Goal: Task Accomplishment & Management: Manage account settings

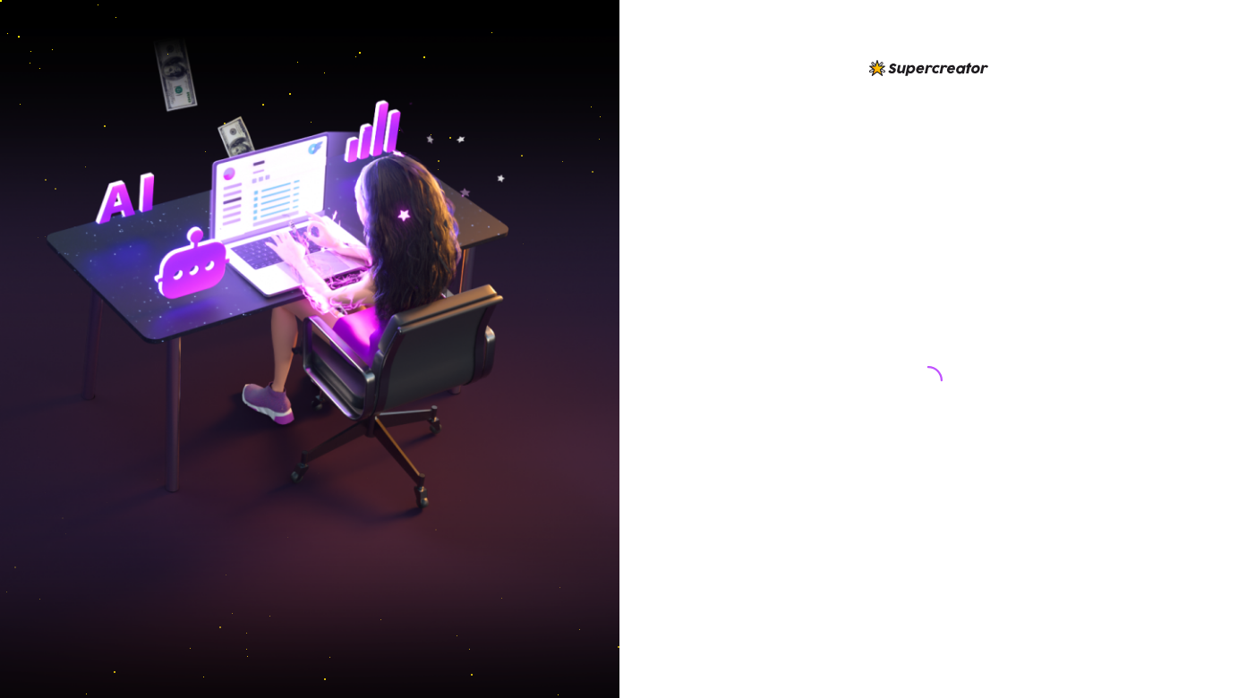
click at [293, 296] on img at bounding box center [309, 349] width 619 height 776
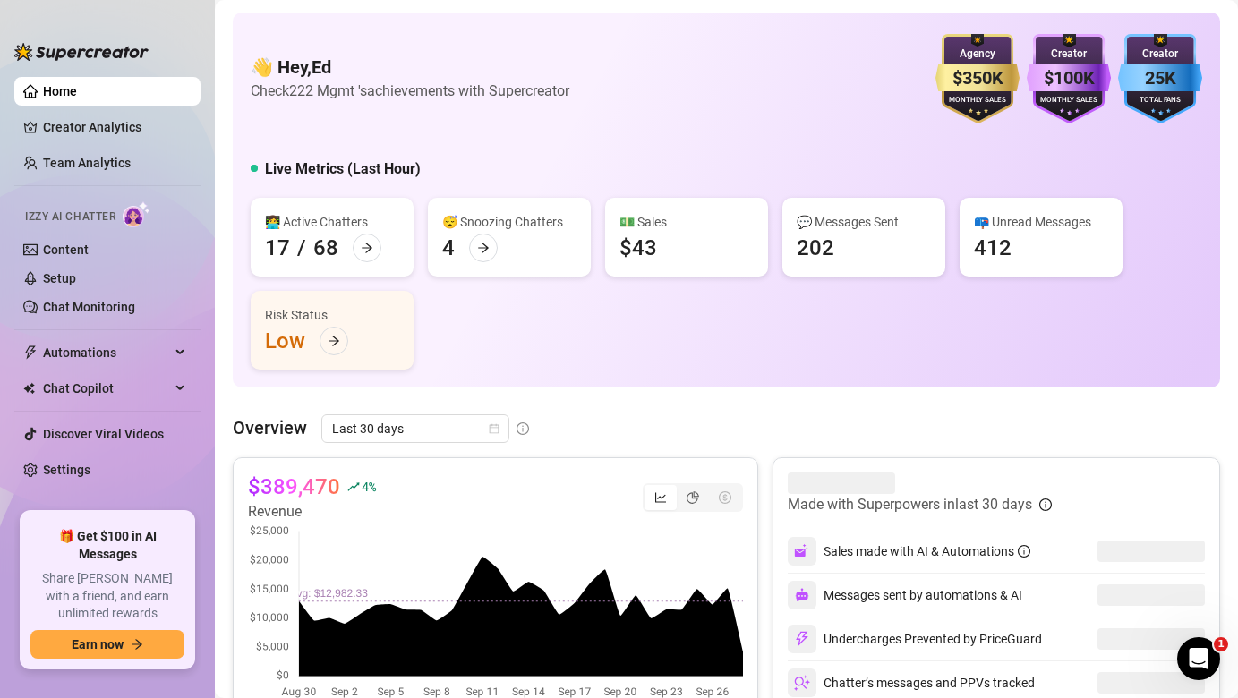
click at [540, 348] on div "👩‍💻 Active Chatters 17 / 68 😴 Snoozing Chatters 4 💵 Sales $43 💬 Messages Sent 2…" at bounding box center [726, 284] width 951 height 172
click at [122, 126] on link "Creator Analytics" at bounding box center [114, 127] width 143 height 29
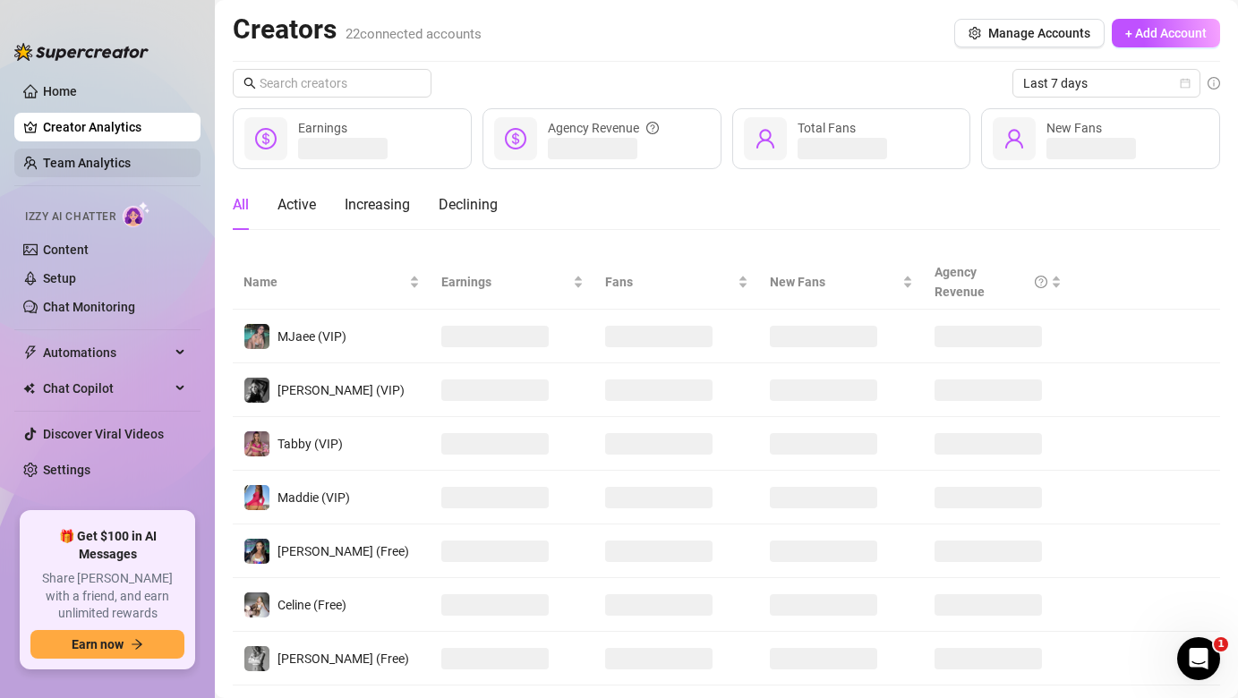
click at [121, 156] on link "Team Analytics" at bounding box center [87, 163] width 88 height 14
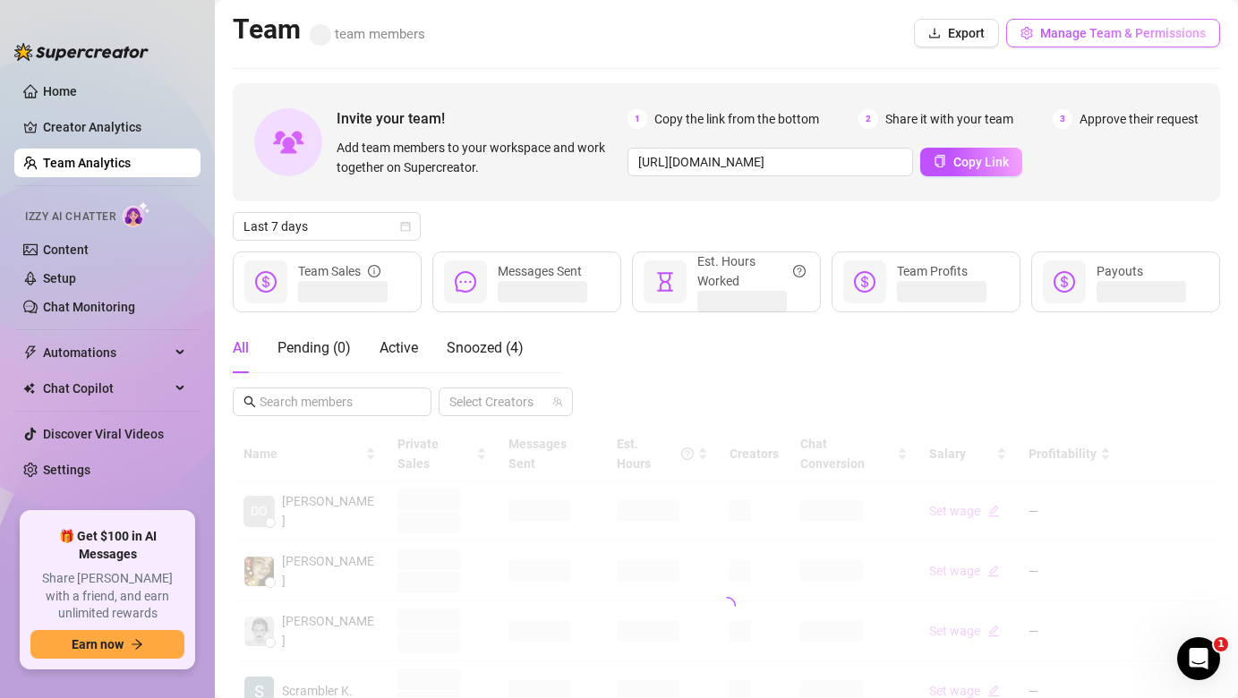
click at [1134, 32] on span "Manage Team & Permissions" at bounding box center [1123, 33] width 166 height 14
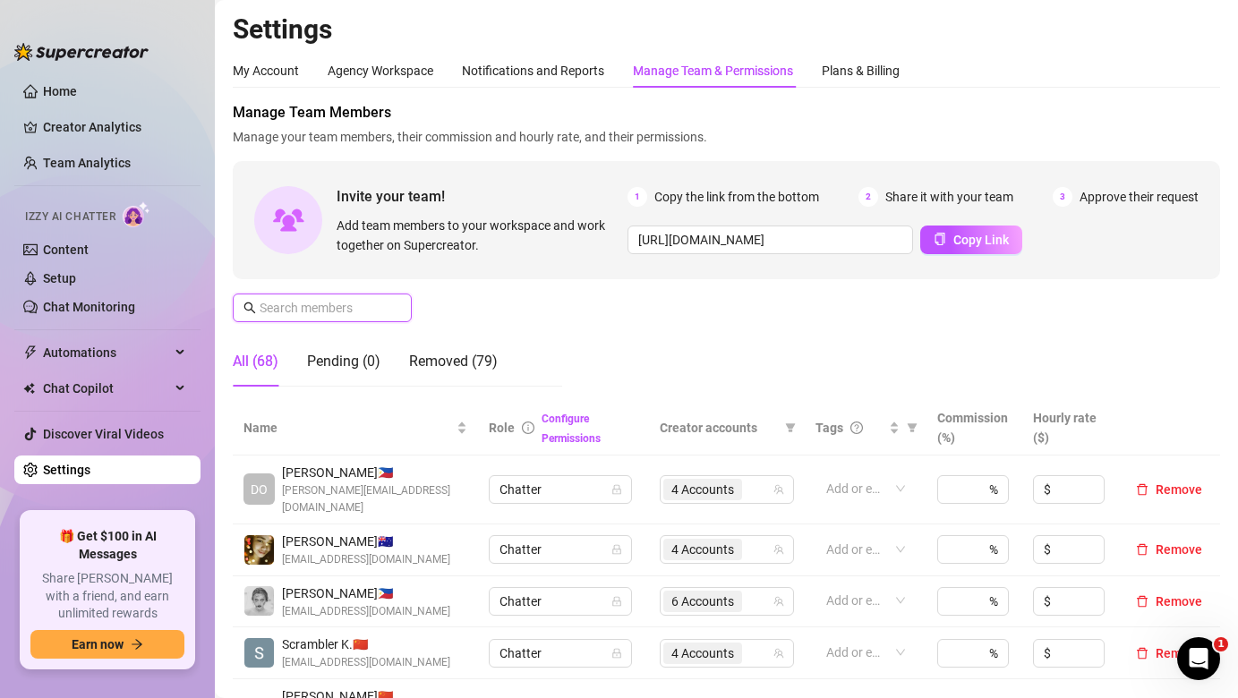
click at [359, 312] on input "text" at bounding box center [323, 308] width 127 height 20
click at [357, 288] on div "Manage Team Members Manage your team members, their commission and hourly rate,…" at bounding box center [726, 251] width 987 height 299
click at [349, 303] on input "text" at bounding box center [323, 308] width 127 height 20
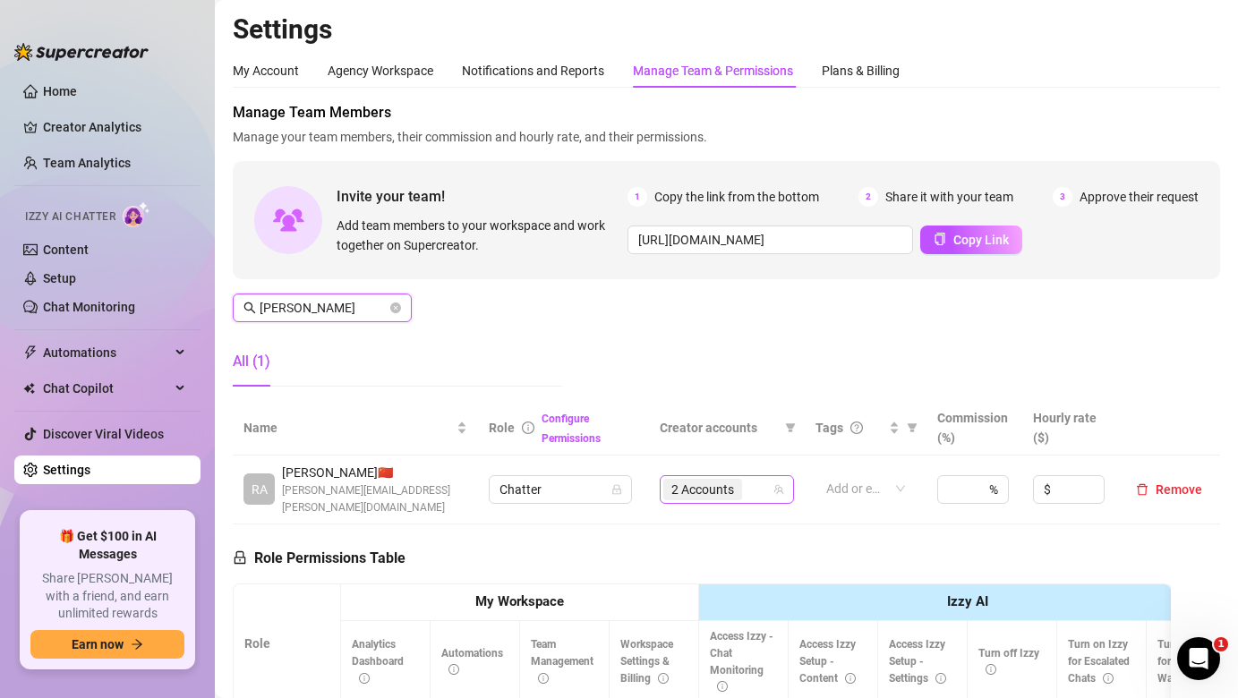
click at [738, 477] on div "2 Accounts" at bounding box center [704, 489] width 82 height 25
type input "[PERSON_NAME]"
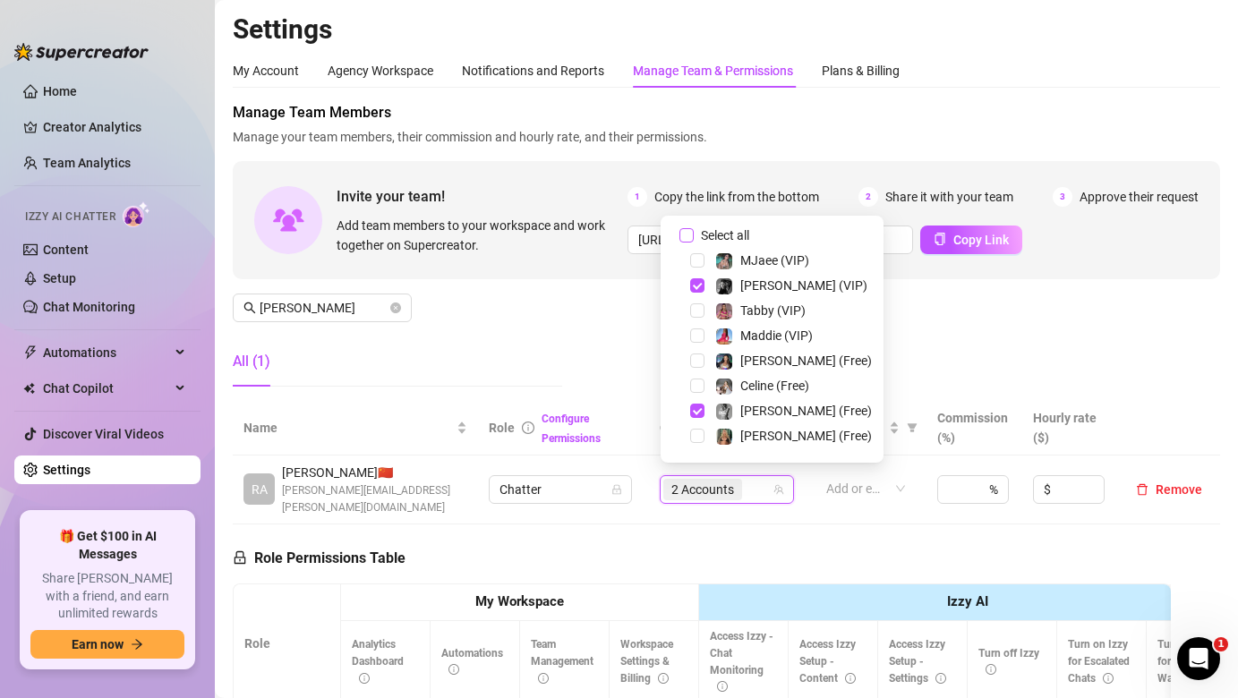
click at [725, 227] on span "Select all" at bounding box center [725, 236] width 63 height 20
click at [694, 228] on input "Select all" at bounding box center [686, 235] width 14 height 14
click at [725, 227] on span "Select all" at bounding box center [725, 236] width 63 height 20
click at [694, 228] on input "Select all" at bounding box center [686, 235] width 14 height 14
checkbox input "false"
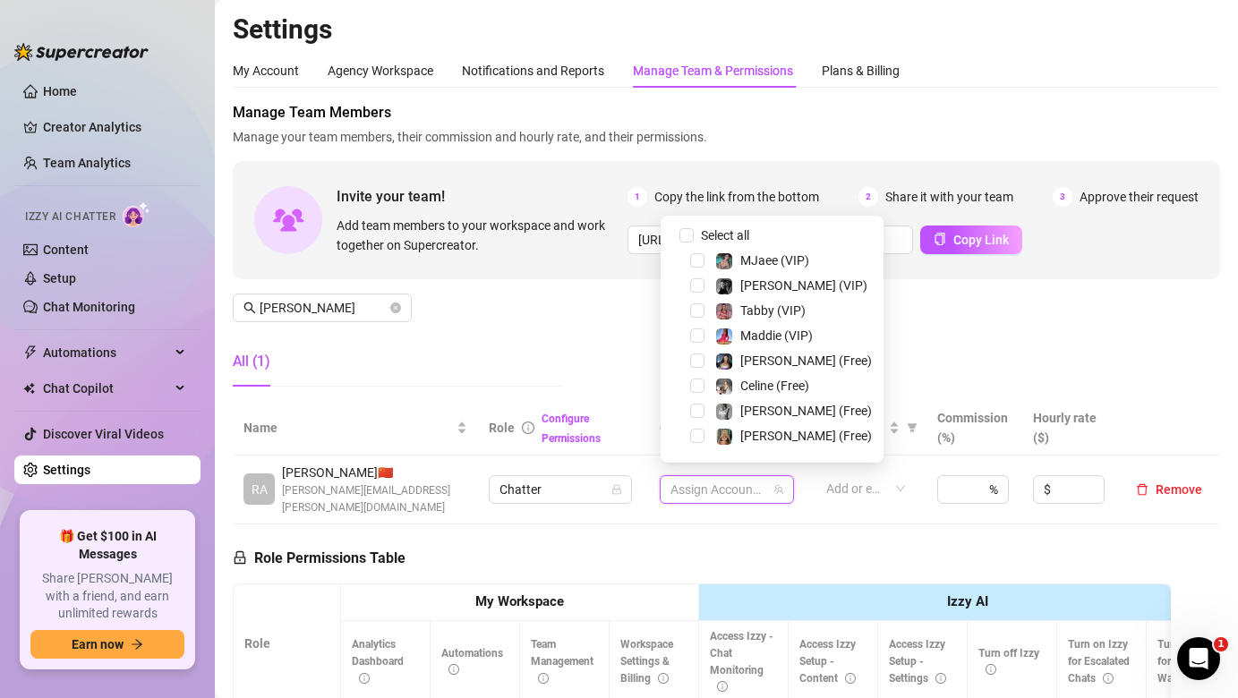
click at [731, 346] on div "Maddie (VIP)" at bounding box center [772, 335] width 214 height 21
click at [738, 342] on div "Maddie (VIP)" at bounding box center [764, 335] width 98 height 21
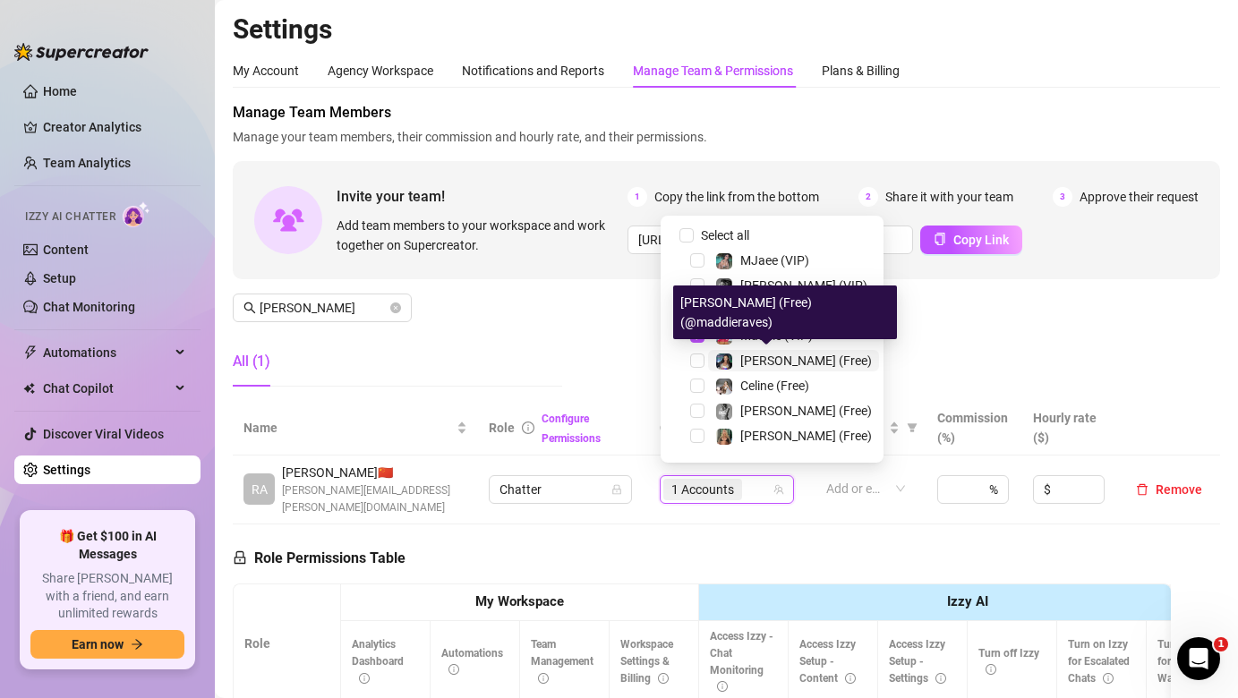
click at [738, 356] on div "[PERSON_NAME] (Free)" at bounding box center [793, 360] width 157 height 21
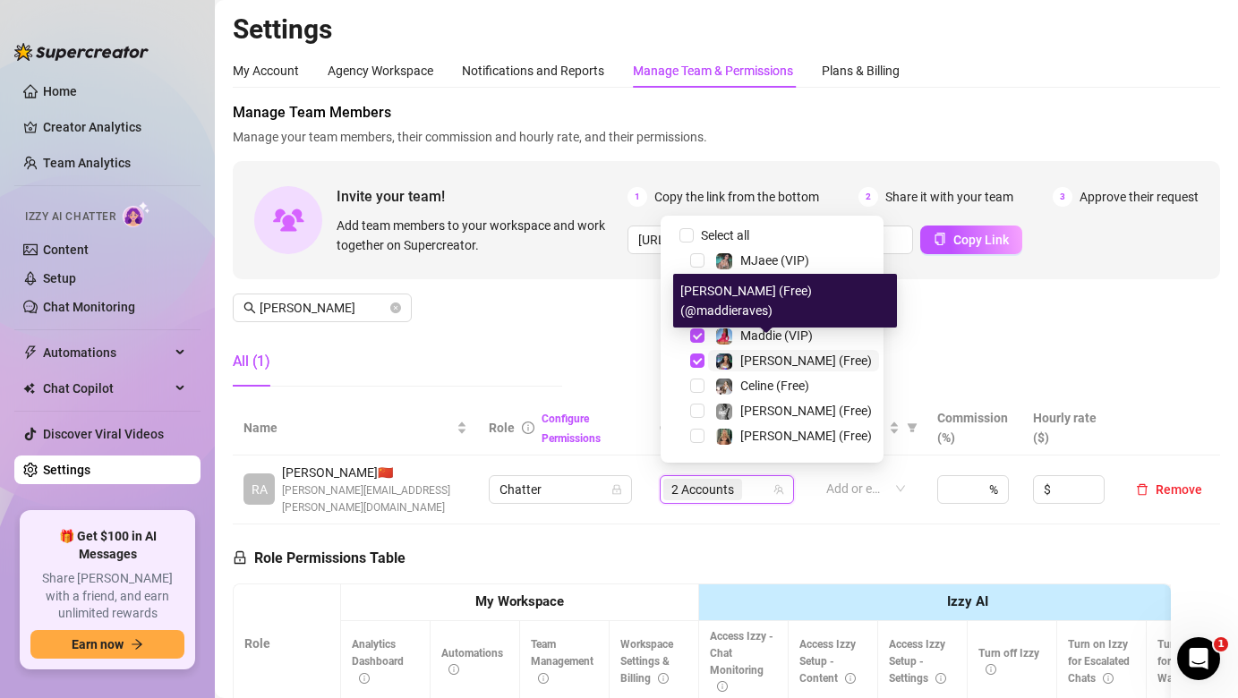
scroll to position [347, 0]
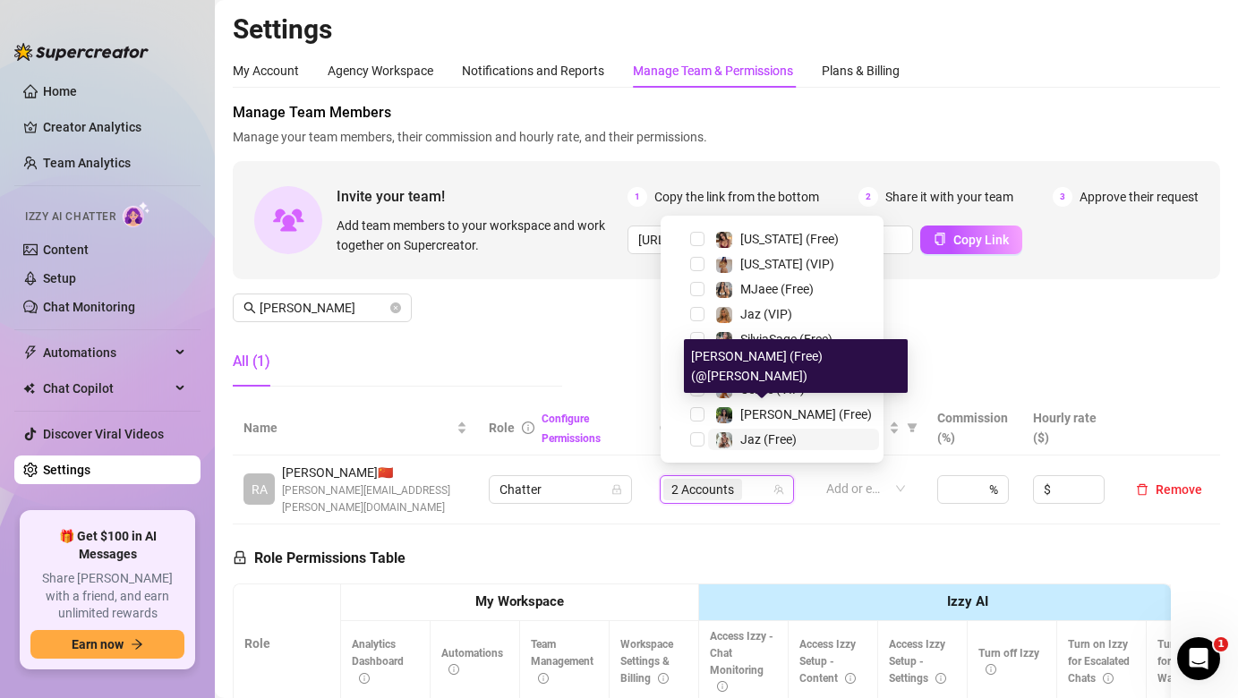
click at [728, 432] on img at bounding box center [724, 440] width 16 height 16
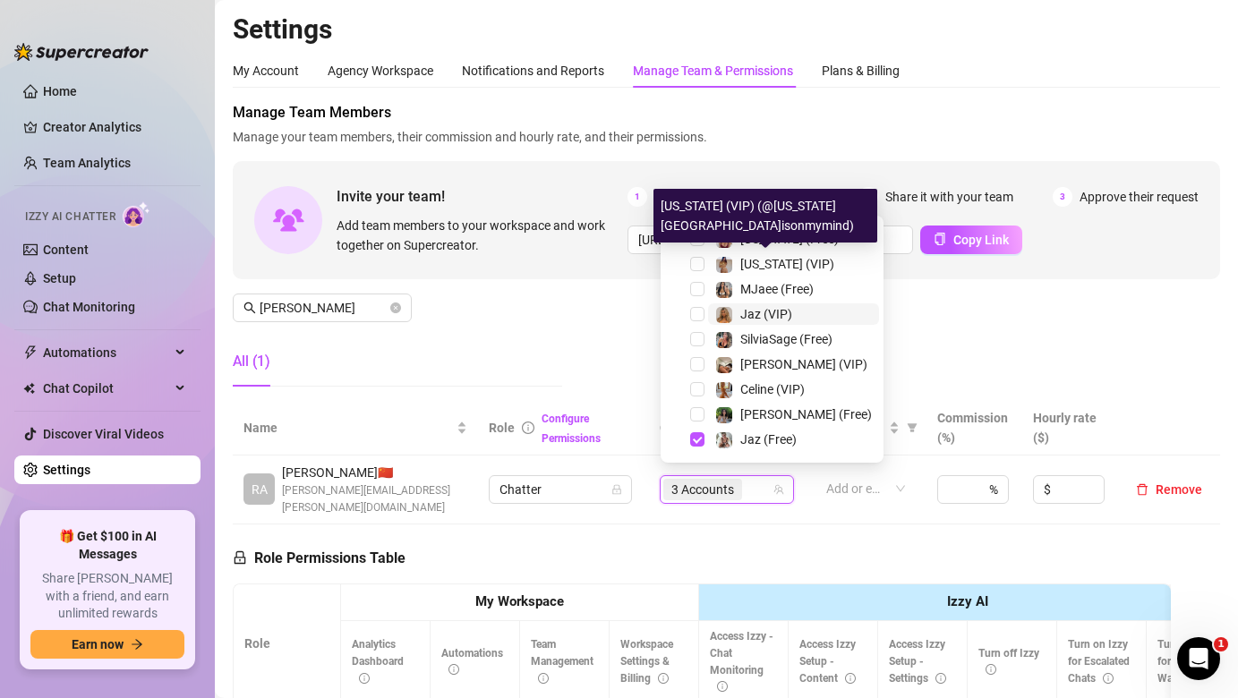
click at [745, 309] on span "Jaz (VIP)" at bounding box center [766, 314] width 52 height 14
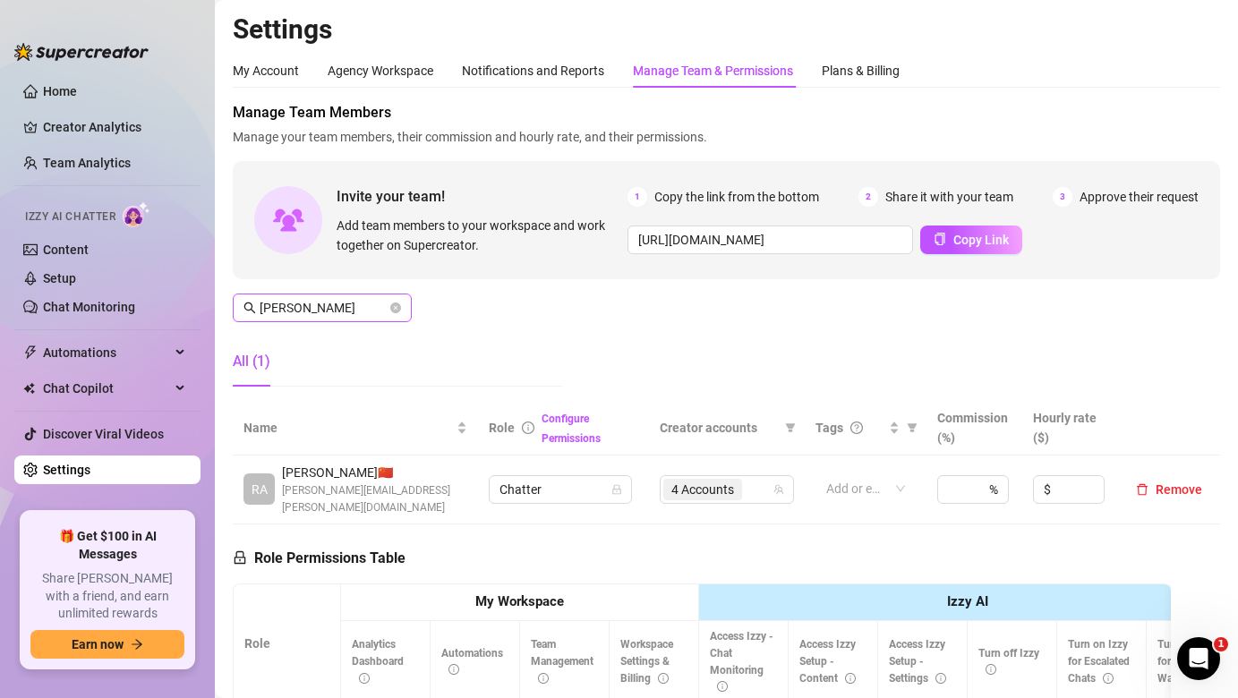
click at [337, 295] on span "[PERSON_NAME]" at bounding box center [322, 308] width 179 height 29
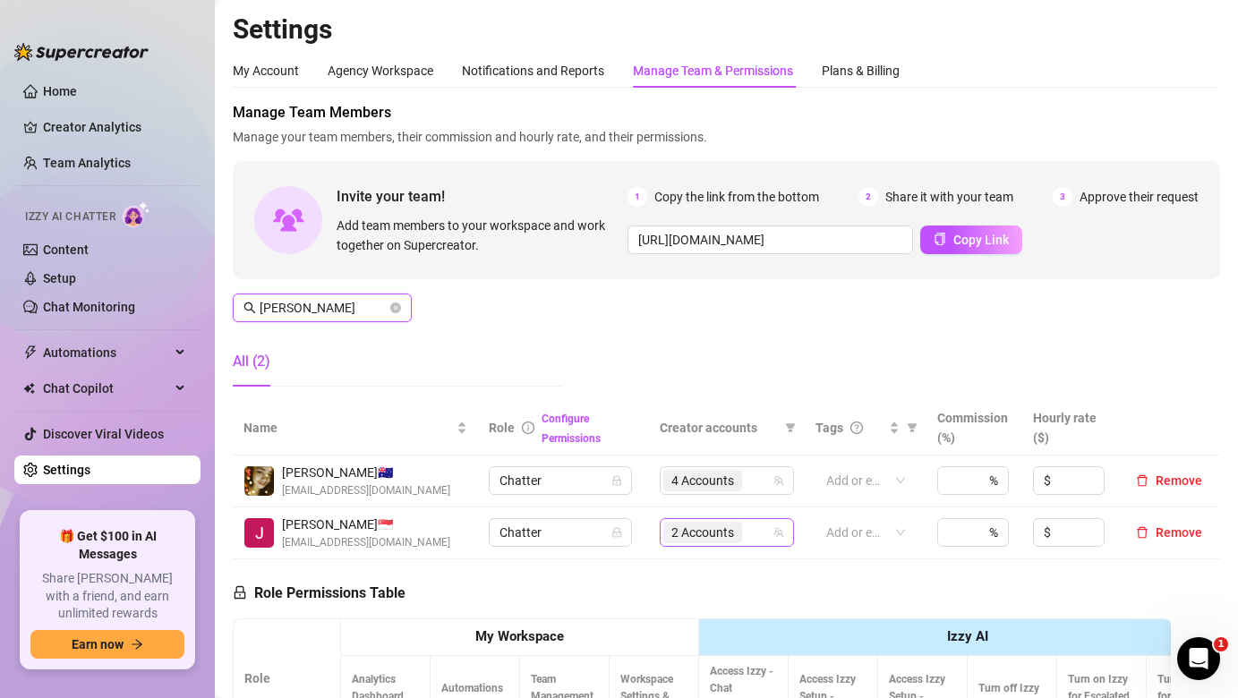
type input "[PERSON_NAME]"
